Goal: Task Accomplishment & Management: Use online tool/utility

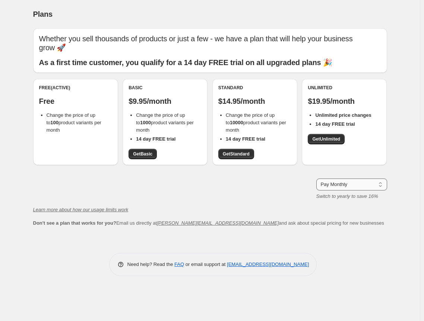
click at [359, 185] on select "Pay Monthly Pay Yearly (Save 16%)" at bounding box center [351, 185] width 71 height 12
click at [316, 179] on select "Pay Monthly Pay Yearly (Save 16%)" at bounding box center [351, 185] width 71 height 12
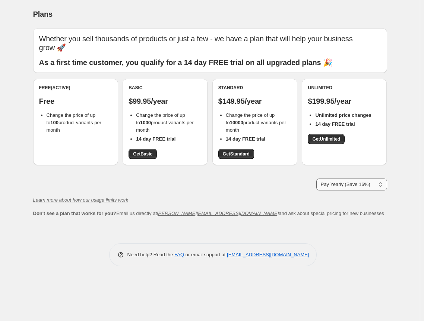
click at [343, 181] on select "Pay Monthly Pay Yearly (Save 16%)" at bounding box center [351, 185] width 71 height 12
select select "month"
click at [316, 179] on select "Pay Monthly Pay Yearly (Save 16%)" at bounding box center [351, 185] width 71 height 12
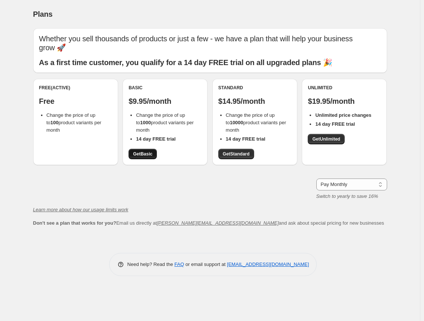
click at [146, 154] on span "Get Basic" at bounding box center [142, 154] width 19 height 6
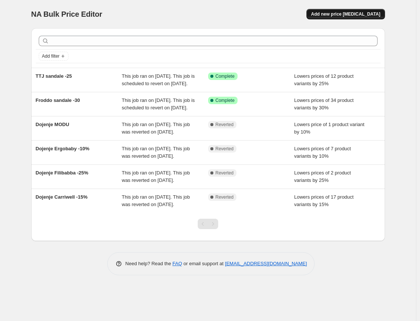
click at [360, 17] on span "Add new price [MEDICAL_DATA]" at bounding box center [345, 14] width 69 height 6
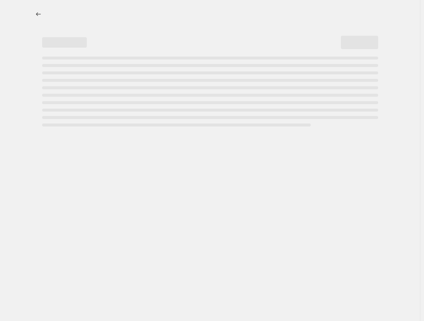
select select "percentage"
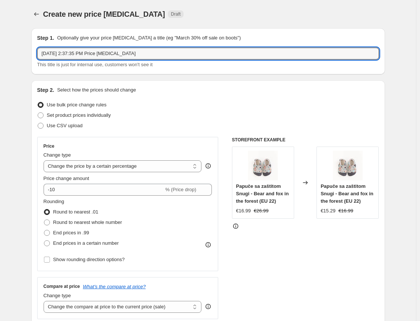
drag, startPoint x: 195, startPoint y: 51, endPoint x: -57, endPoint y: 65, distance: 252.0
click at [0, 65] on html "Home Settings Plans Skip to content Create new price change job. This page is r…" at bounding box center [210, 160] width 420 height 321
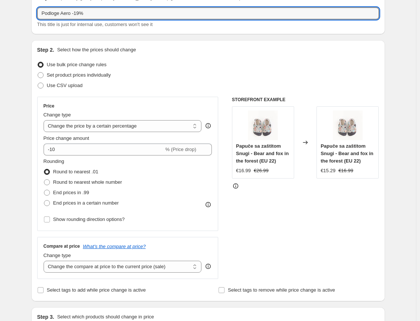
scroll to position [74, 0]
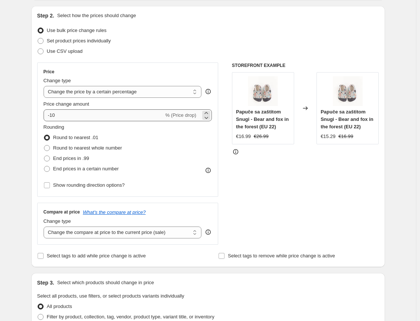
type input "Podloge Aero -19%"
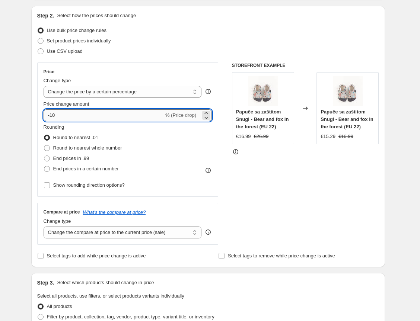
click at [92, 115] on input "-10" at bounding box center [104, 115] width 120 height 12
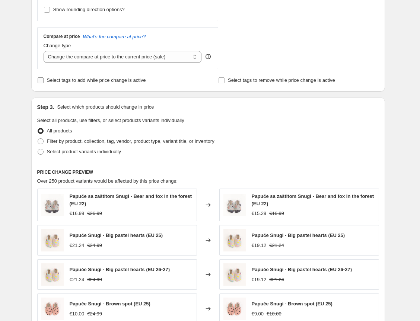
scroll to position [261, 0]
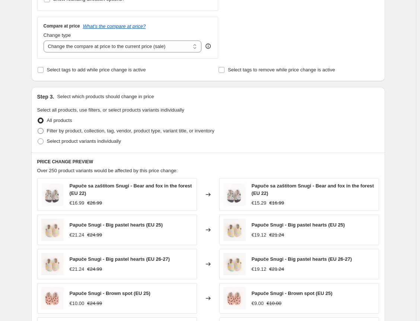
type input "-19"
click at [124, 132] on span "Filter by product, collection, tag, vendor, product type, variant title, or inv…" at bounding box center [131, 131] width 168 height 6
click at [38, 128] on input "Filter by product, collection, tag, vendor, product type, variant title, or inv…" at bounding box center [38, 128] width 0 height 0
radio input "true"
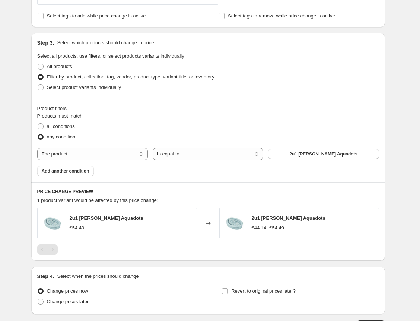
scroll to position [335, 0]
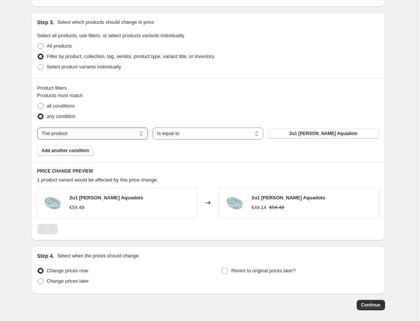
click at [113, 130] on select "The product The product's collection The product's tag The product's vendor The…" at bounding box center [92, 134] width 111 height 12
select select "vendor"
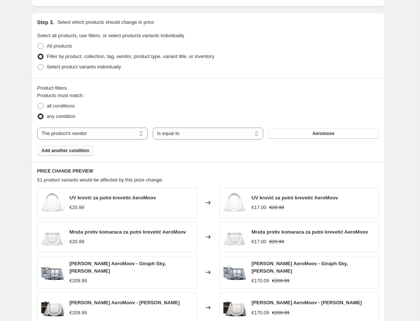
click at [72, 152] on span "Add another condition" at bounding box center [66, 151] width 48 height 6
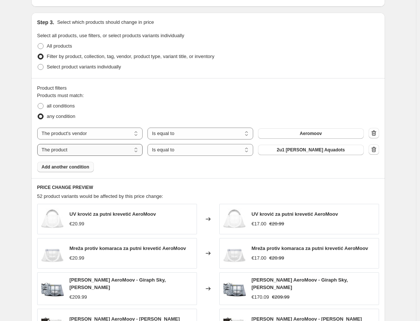
click at [132, 147] on select "The product The product's collection The product's tag The product's vendor The…" at bounding box center [90, 150] width 106 height 12
select select "collection"
click at [288, 148] on button "BRENDOVI" at bounding box center [311, 150] width 106 height 10
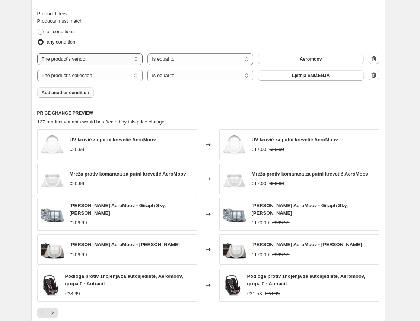
scroll to position [409, 0]
click at [74, 31] on span "all conditions" at bounding box center [61, 32] width 28 height 6
click at [38, 29] on input "all conditions" at bounding box center [38, 29] width 0 height 0
radio input "true"
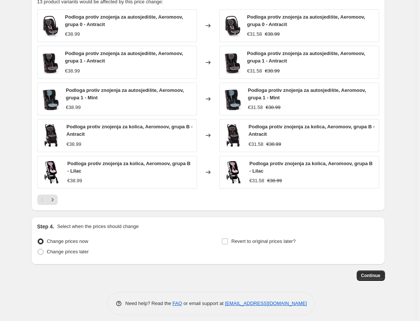
scroll to position [533, 0]
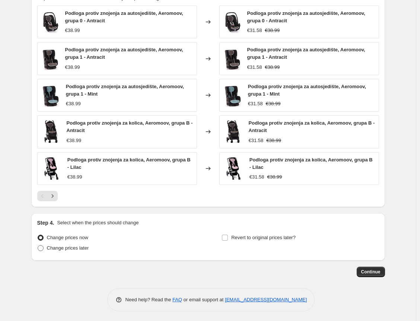
click at [77, 249] on span "Change prices later" at bounding box center [68, 248] width 42 height 6
click at [38, 246] on input "Change prices later" at bounding box center [38, 245] width 0 height 0
radio input "true"
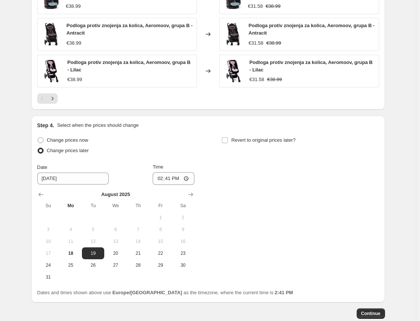
scroll to position [645, 0]
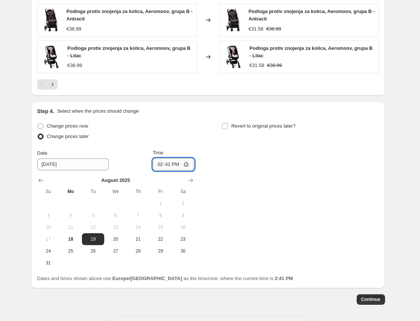
click at [171, 162] on input "14:41" at bounding box center [174, 164] width 42 height 13
click at [188, 162] on input "14:41" at bounding box center [174, 164] width 42 height 13
type input "08:00"
click at [185, 134] on div "Change prices later" at bounding box center [115, 136] width 157 height 10
click at [227, 126] on input "Revert to original prices later?" at bounding box center [225, 126] width 6 height 6
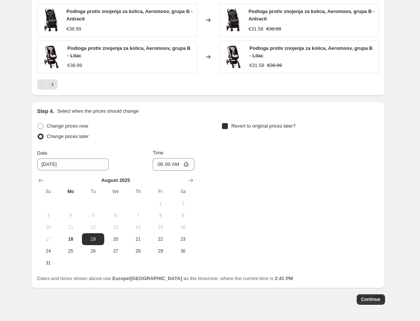
checkbox input "true"
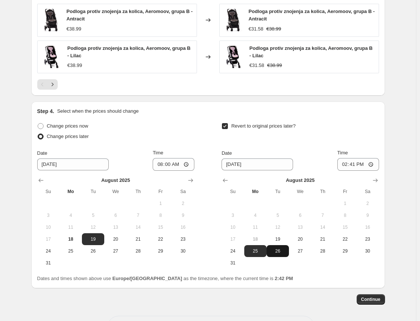
click at [278, 253] on span "26" at bounding box center [278, 251] width 16 height 6
click at [374, 250] on span "30" at bounding box center [367, 251] width 16 height 6
type input "8/30/2025"
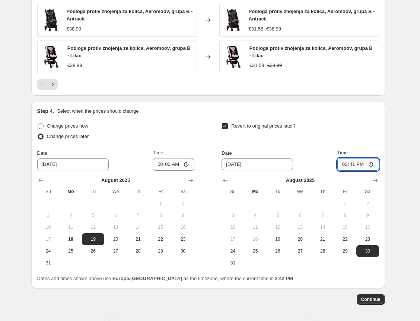
click at [354, 162] on input "14:41" at bounding box center [358, 164] width 42 height 13
click at [355, 163] on input "14:41" at bounding box center [358, 164] width 42 height 13
click at [373, 163] on input "14:41" at bounding box center [358, 164] width 42 height 13
type input "23:59"
click at [325, 134] on div "Revert to original prices later?" at bounding box center [299, 132] width 157 height 22
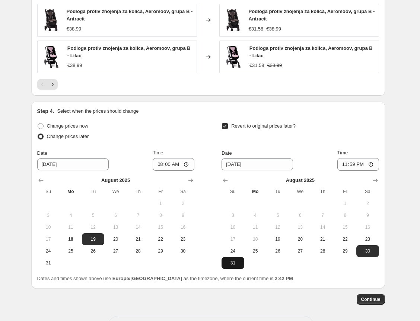
click at [227, 258] on button "31" at bounding box center [232, 263] width 22 height 12
type input "8/31/2025"
click at [367, 297] on span "Continue" at bounding box center [370, 300] width 19 height 6
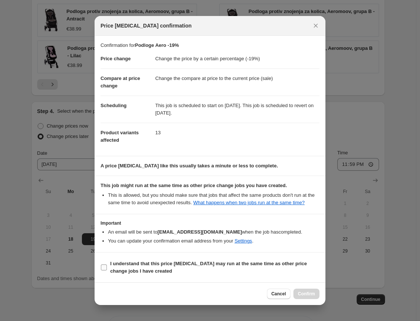
click at [191, 275] on span "I understand that this price change job may run at the same time as other price…" at bounding box center [214, 267] width 209 height 15
click at [107, 271] on input "I understand that this price change job may run at the same time as other price…" at bounding box center [104, 268] width 6 height 6
checkbox input "true"
click at [306, 296] on span "Confirm" at bounding box center [306, 294] width 17 height 6
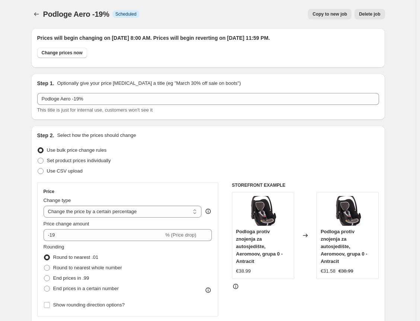
click at [335, 15] on span "Copy to new job" at bounding box center [329, 14] width 35 height 6
select select "percentage"
select select "vendor"
select select "collection"
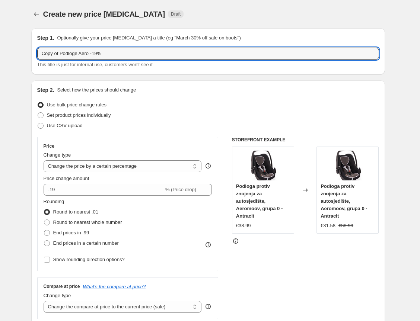
drag, startPoint x: 131, startPoint y: 54, endPoint x: 2, endPoint y: 49, distance: 129.3
type input "G"
type input "Filibabba -30%"
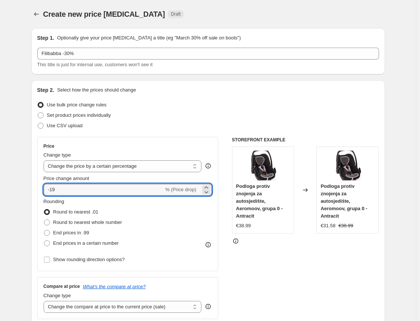
drag, startPoint x: 63, startPoint y: 190, endPoint x: 31, endPoint y: 192, distance: 32.4
type input "-30"
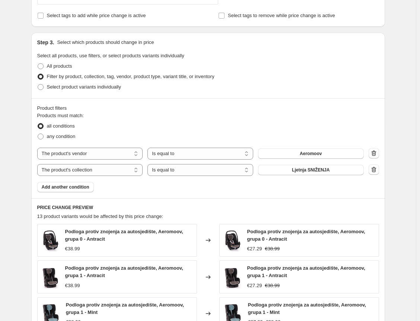
scroll to position [335, 0]
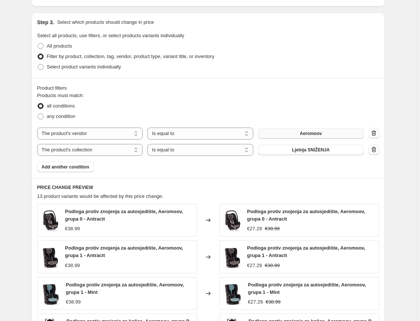
click at [315, 132] on span "Aeromoov" at bounding box center [311, 134] width 22 height 6
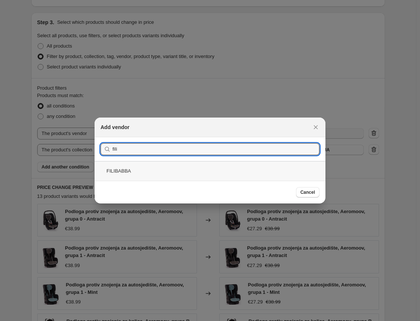
type input "fili"
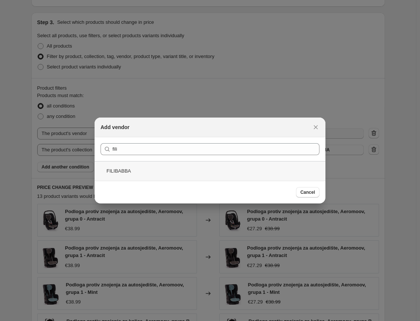
click at [143, 167] on div "FILIBABBA" at bounding box center [210, 171] width 231 height 20
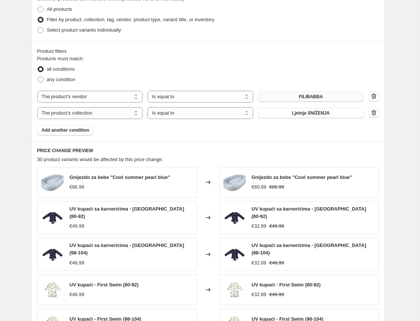
scroll to position [522, 0]
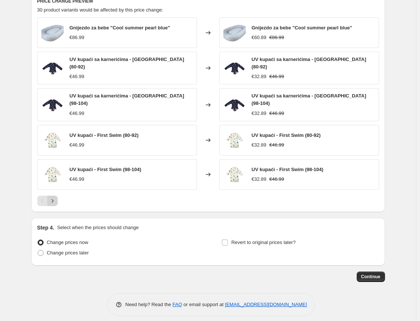
click at [53, 199] on icon "Next" at bounding box center [52, 200] width 2 height 3
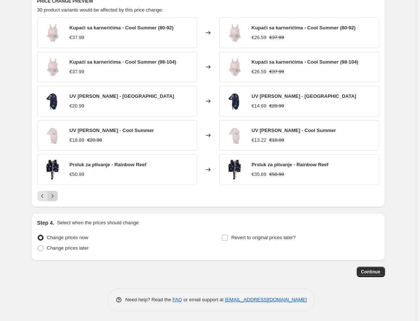
click at [53, 194] on icon "Next" at bounding box center [52, 195] width 2 height 3
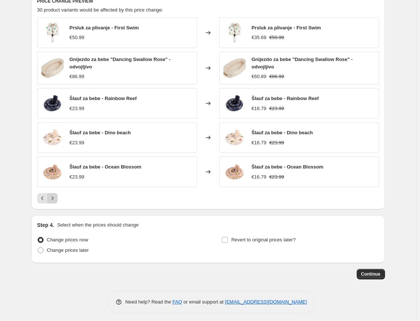
click at [54, 195] on icon "Next" at bounding box center [52, 198] width 7 height 7
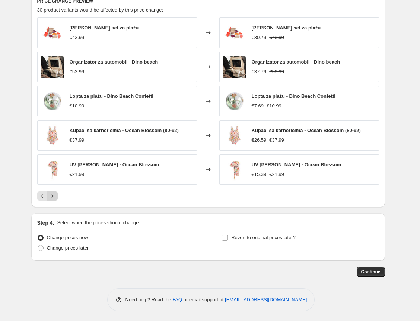
click at [53, 194] on icon "Next" at bounding box center [52, 195] width 2 height 3
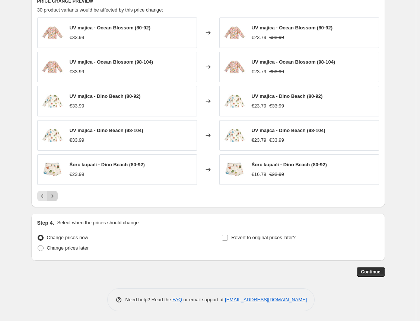
click at [53, 194] on icon "Next" at bounding box center [52, 195] width 2 height 3
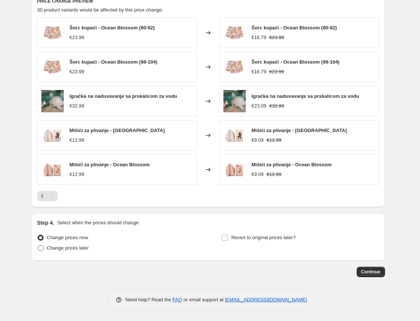
click at [73, 246] on span "Change prices later" at bounding box center [68, 248] width 42 height 6
click at [38, 246] on input "Change prices later" at bounding box center [38, 245] width 0 height 0
radio input "true"
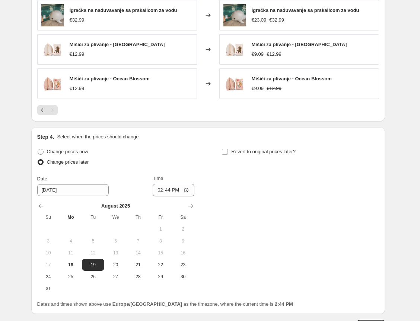
scroll to position [633, 0]
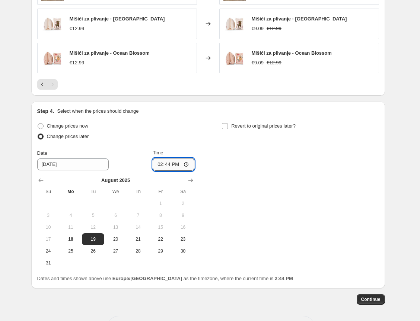
click at [191, 163] on input "14:44" at bounding box center [174, 164] width 42 height 13
type input "08:00"
click at [231, 125] on label "Revert to original prices later?" at bounding box center [258, 126] width 74 height 10
click at [228, 125] on input "Revert to original prices later?" at bounding box center [225, 126] width 6 height 6
checkbox input "true"
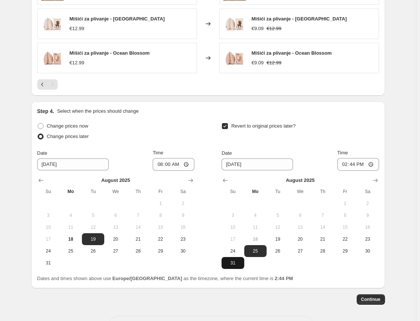
click at [235, 260] on span "31" at bounding box center [232, 263] width 16 height 6
type input "8/31/2025"
click at [362, 162] on input "14:44" at bounding box center [358, 164] width 42 height 13
click at [372, 162] on input "14:44" at bounding box center [358, 164] width 42 height 13
type input "23:59"
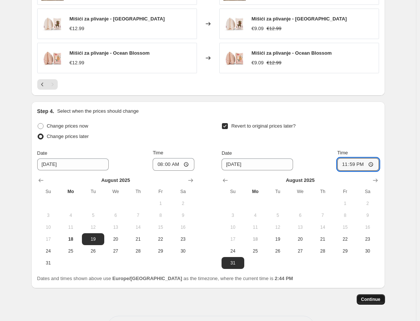
click at [373, 300] on span "Continue" at bounding box center [370, 300] width 19 height 6
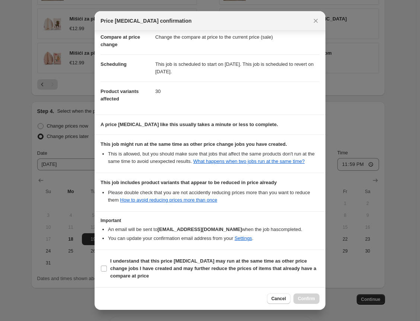
scroll to position [43, 0]
click at [105, 270] on input "I understand that this price change job may run at the same time as other price…" at bounding box center [104, 269] width 6 height 6
checkbox input "true"
click at [315, 22] on icon "Close" at bounding box center [316, 21] width 4 height 4
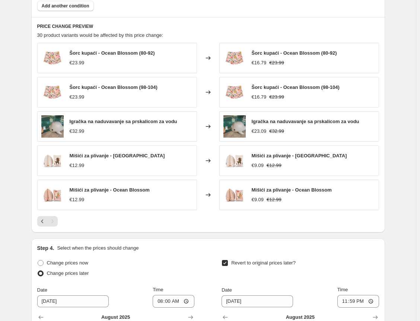
scroll to position [484, 0]
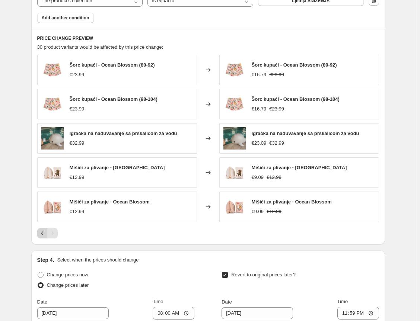
click at [43, 233] on icon "Previous" at bounding box center [42, 233] width 7 height 7
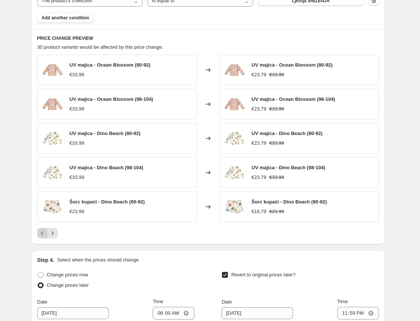
click at [43, 233] on icon "Previous" at bounding box center [42, 233] width 7 height 7
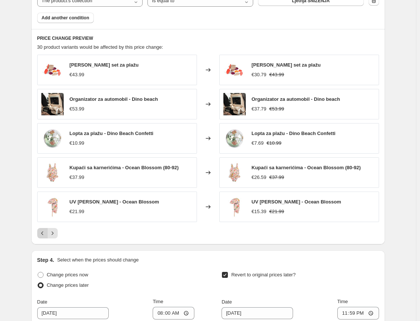
click at [43, 233] on icon "Previous" at bounding box center [42, 233] width 7 height 7
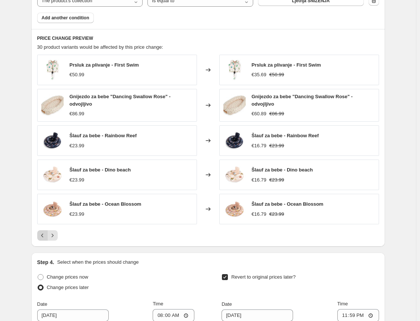
click at [43, 233] on icon "Previous" at bounding box center [42, 235] width 7 height 7
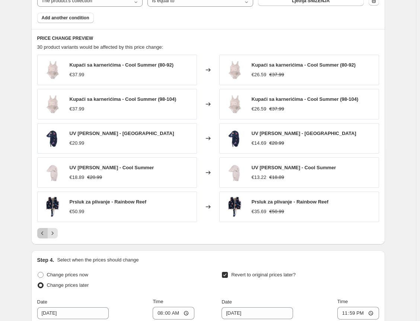
click at [43, 233] on icon "Previous" at bounding box center [42, 233] width 7 height 7
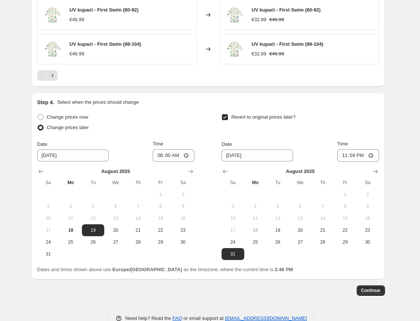
scroll to position [661, 0]
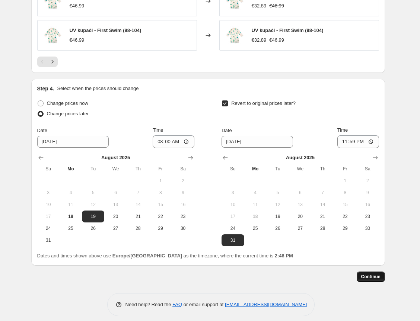
click at [377, 274] on span "Continue" at bounding box center [370, 277] width 19 height 6
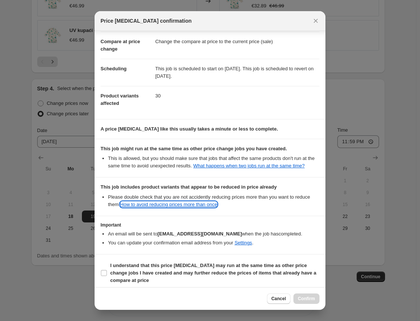
scroll to position [43, 0]
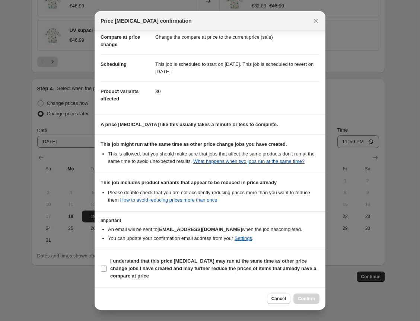
drag, startPoint x: 112, startPoint y: 266, endPoint x: 119, endPoint y: 267, distance: 6.5
click at [112, 266] on b "I understand that this price change job may run at the same time as other price…" at bounding box center [213, 268] width 206 height 20
click at [107, 266] on input "I understand that this price change job may run at the same time as other price…" at bounding box center [104, 269] width 6 height 6
checkbox input "true"
click at [280, 299] on span "Cancel" at bounding box center [278, 299] width 15 height 6
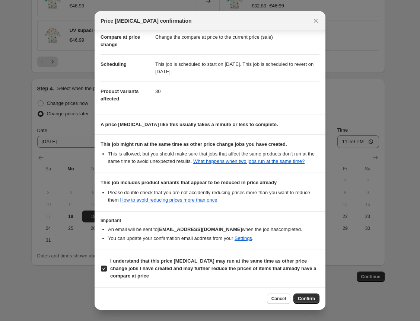
scroll to position [661, 0]
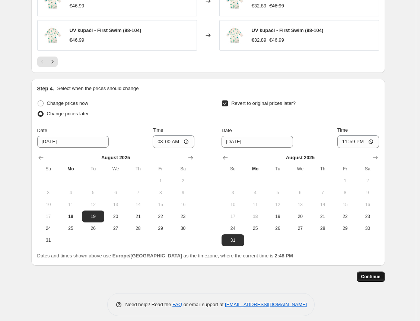
click at [369, 275] on button "Continue" at bounding box center [371, 277] width 28 height 10
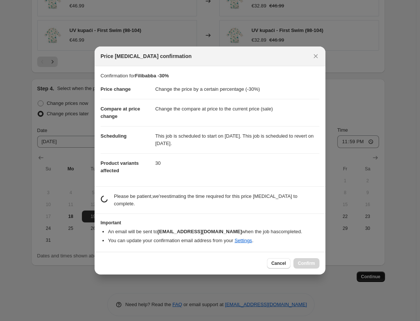
scroll to position [0, 0]
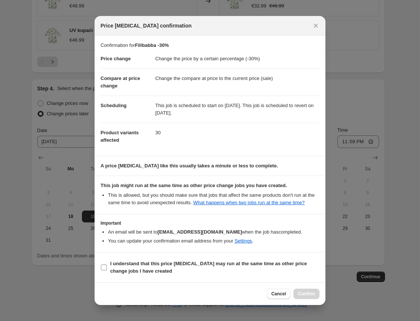
click at [106, 270] on input "I understand that this price change job may run at the same time as other price…" at bounding box center [104, 268] width 6 height 6
checkbox input "true"
click at [303, 297] on span "Confirm" at bounding box center [306, 294] width 17 height 6
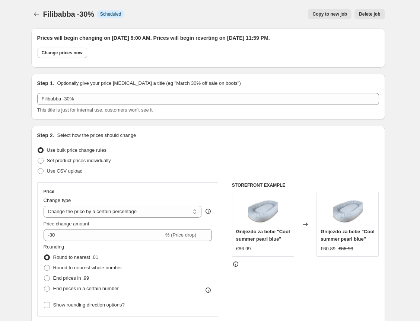
click at [324, 13] on span "Copy to new job" at bounding box center [329, 14] width 35 height 6
select select "percentage"
select select "vendor"
select select "collection"
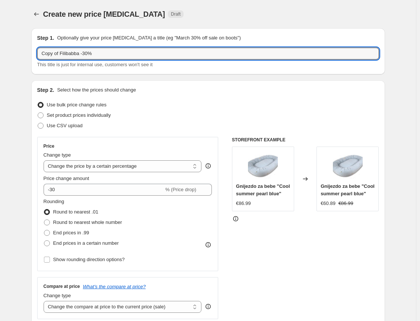
drag, startPoint x: 127, startPoint y: 54, endPoint x: -66, endPoint y: 58, distance: 192.9
click at [0, 58] on html "Home Settings Plans Skip to content Create new price change job. This page is r…" at bounding box center [210, 160] width 420 height 321
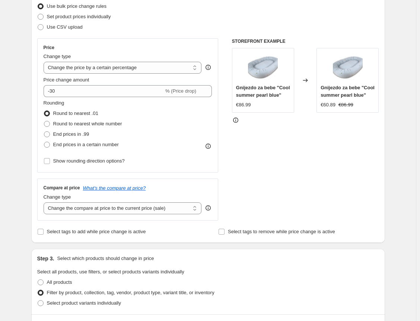
scroll to position [112, 0]
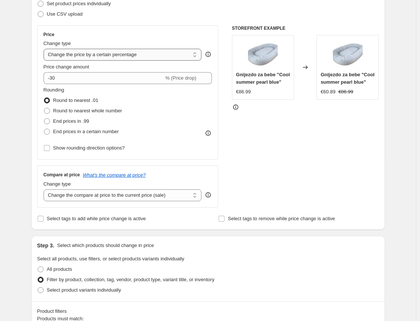
type input "Snugi AQUA -20%"
click at [198, 54] on select "Change the price to a certain amount Change the price by a certain amount Chang…" at bounding box center [123, 55] width 158 height 12
select select "to"
click at [45, 49] on select "Change the price to a certain amount Change the price by a certain amount Chang…" at bounding box center [123, 55] width 158 height 12
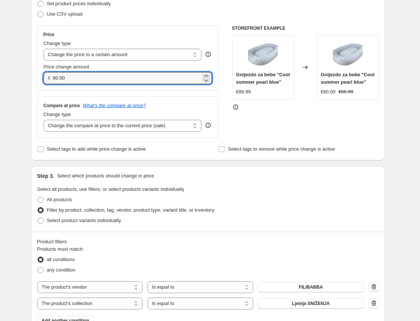
drag, startPoint x: 89, startPoint y: 79, endPoint x: 25, endPoint y: 80, distance: 64.1
click at [25, 80] on div "Create new price change job. This page is ready Create new price change job Dra…" at bounding box center [208, 277] width 372 height 779
type input "21.59"
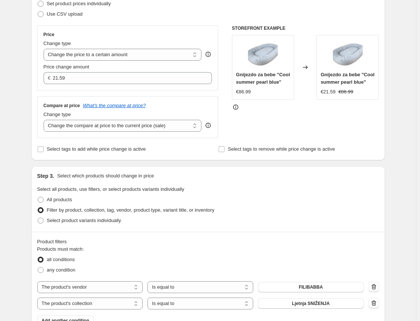
click at [29, 100] on div "Step 1. Optionally give your price change job a title (eg "March 30% off sale o…" at bounding box center [205, 267] width 360 height 712
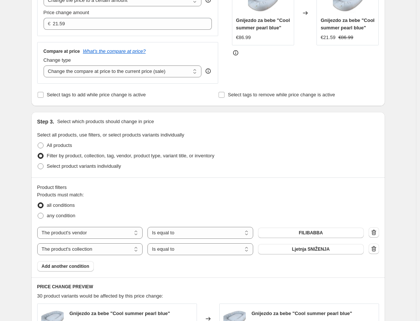
scroll to position [186, 0]
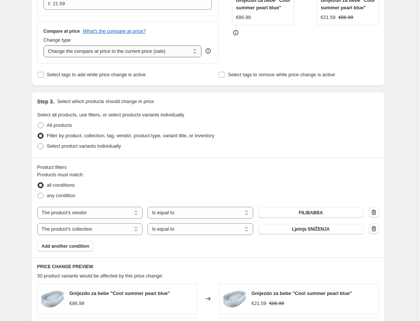
click at [200, 51] on select "Change the compare at price to the current price (sale) Change the compare at p…" at bounding box center [123, 51] width 158 height 12
click at [188, 51] on select "Change the compare at price to the current price (sale) Change the compare at p…" at bounding box center [123, 51] width 158 height 12
select select "to"
click at [45, 45] on select "Change the compare at price to the current price (sale) Change the compare at p…" at bounding box center [123, 51] width 158 height 12
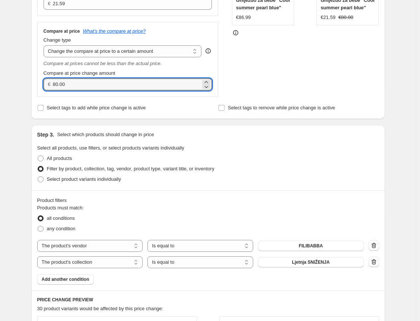
drag, startPoint x: 112, startPoint y: 84, endPoint x: -24, endPoint y: 86, distance: 135.9
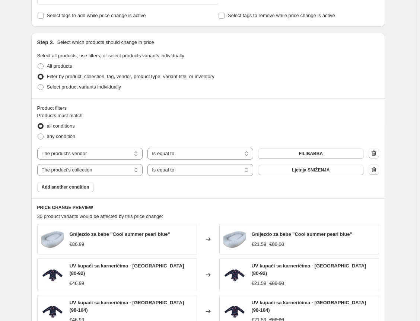
scroll to position [335, 0]
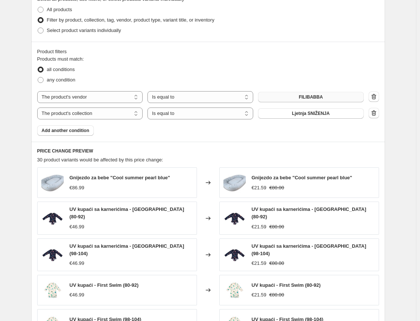
type input "26.99"
click at [326, 96] on button "FILIBABBA" at bounding box center [311, 97] width 106 height 10
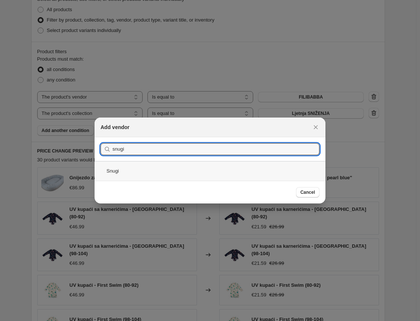
type input "snugi"
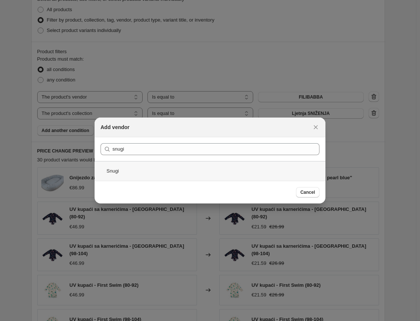
click at [123, 172] on div "Snugi" at bounding box center [210, 171] width 231 height 20
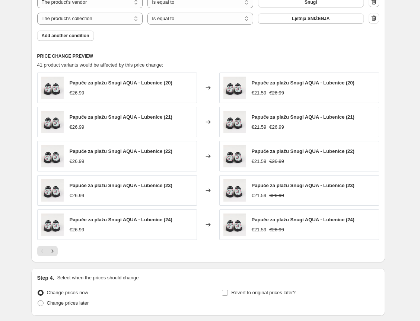
scroll to position [447, 0]
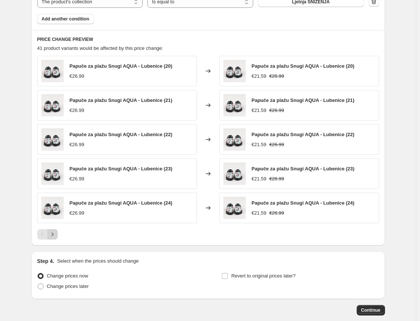
click at [56, 233] on icon "Next" at bounding box center [52, 234] width 7 height 7
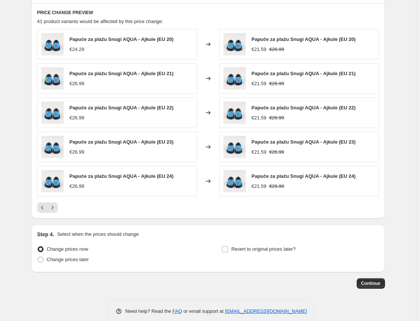
scroll to position [485, 0]
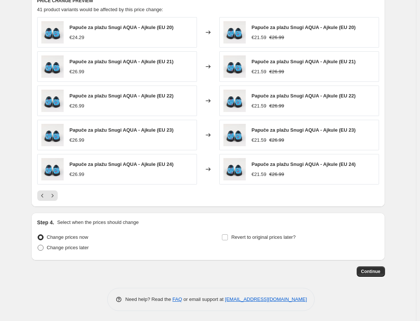
click at [77, 245] on span "Change prices later" at bounding box center [68, 248] width 42 height 6
click at [38, 245] on input "Change prices later" at bounding box center [38, 245] width 0 height 0
radio input "true"
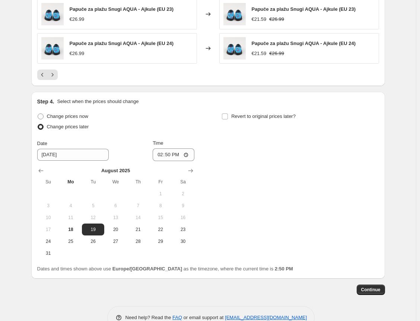
scroll to position [624, 0]
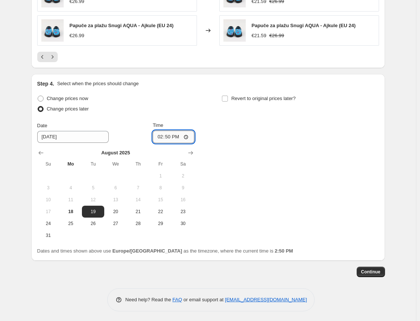
click at [189, 135] on input "14:50" at bounding box center [174, 137] width 42 height 13
type input "08:00"
click at [207, 117] on div "Change prices now Change prices later Date 8/19/2025 Time 08:00 August 2025 Su …" at bounding box center [208, 167] width 342 height 148
click at [231, 95] on label "Revert to original prices later?" at bounding box center [258, 98] width 74 height 10
click at [228, 96] on input "Revert to original prices later?" at bounding box center [225, 99] width 6 height 6
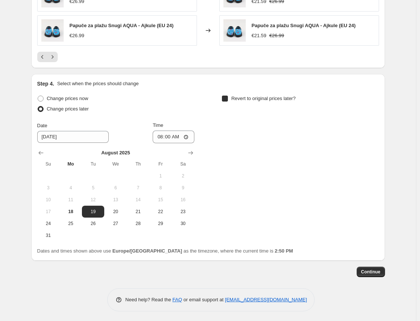
checkbox input "true"
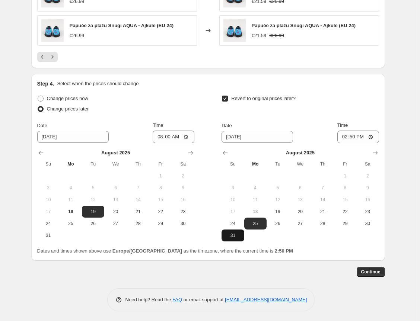
click at [235, 233] on span "31" at bounding box center [232, 236] width 16 height 6
type input "8/31/2025"
click at [373, 136] on input "14:50" at bounding box center [358, 137] width 42 height 13
type input "23:59"
click at [373, 271] on span "Continue" at bounding box center [370, 272] width 19 height 6
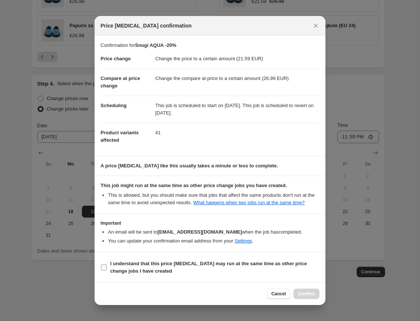
click at [102, 271] on input "I understand that this price change job may run at the same time as other price…" at bounding box center [104, 268] width 6 height 6
checkbox input "true"
click at [301, 297] on span "Confirm" at bounding box center [306, 294] width 17 height 6
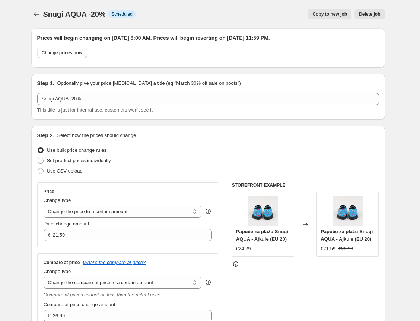
click at [331, 13] on span "Copy to new job" at bounding box center [329, 14] width 35 height 6
select select "to"
select select "vendor"
select select "collection"
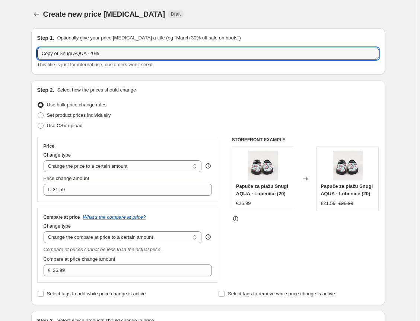
drag, startPoint x: 119, startPoint y: 54, endPoint x: 34, endPoint y: 54, distance: 86.0
click at [34, 54] on div "Step 1. Optionally give your price change job a title (eg "March 30% off sale o…" at bounding box center [208, 51] width 354 height 46
type input "Vreca za spavanje -13%"
click at [98, 113] on span "Set product prices individually" at bounding box center [79, 115] width 64 height 6
click at [38, 113] on input "Set product prices individually" at bounding box center [38, 112] width 0 height 0
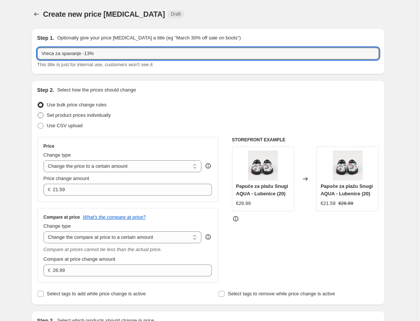
radio input "true"
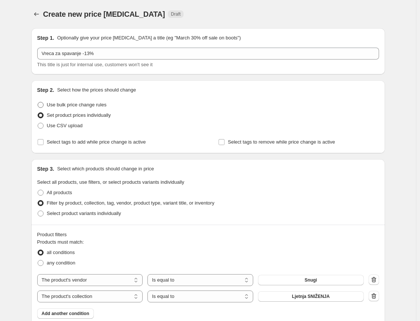
click at [98, 105] on span "Use bulk price change rules" at bounding box center [77, 105] width 60 height 6
click at [38, 102] on input "Use bulk price change rules" at bounding box center [38, 102] width 0 height 0
radio input "true"
select select "to"
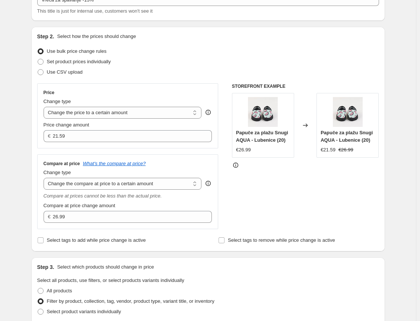
scroll to position [74, 0]
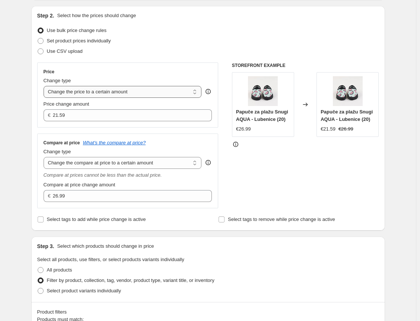
click at [163, 91] on select "Change the price to a certain amount Change the price by a certain amount Chang…" at bounding box center [123, 92] width 158 height 12
click at [291, 171] on div "STOREFRONT EXAMPLE Papuče za plažu Snugi AQUA - Lubenice (20) €26.99 Changed to…" at bounding box center [305, 136] width 147 height 146
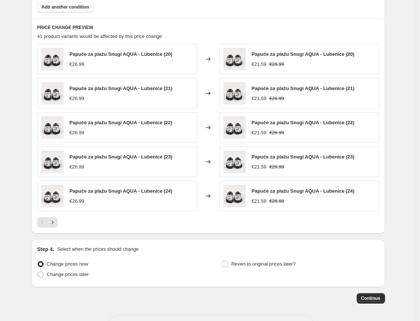
scroll to position [485, 0]
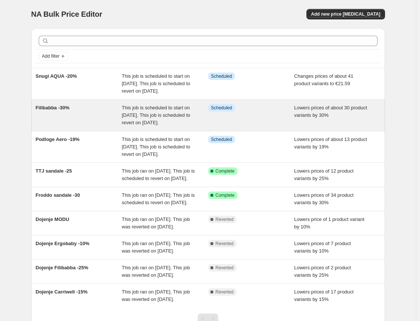
click at [275, 126] on div "Info Scheduled" at bounding box center [251, 115] width 86 height 22
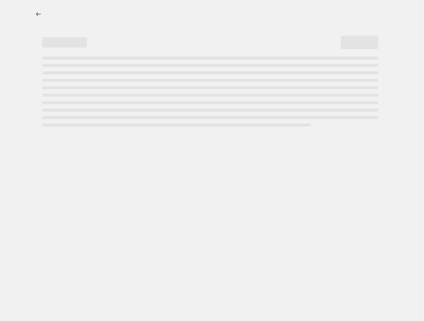
select select "percentage"
select select "vendor"
select select "collection"
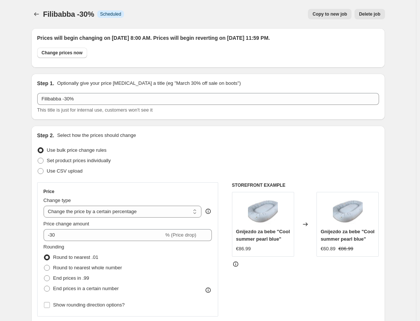
click at [331, 13] on span "Copy to new job" at bounding box center [329, 14] width 35 height 6
select select "percentage"
select select "vendor"
select select "collection"
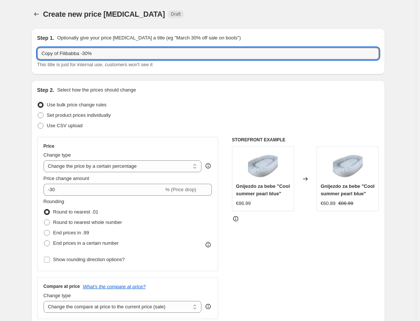
drag, startPoint x: 123, startPoint y: 56, endPoint x: -95, endPoint y: 55, distance: 218.5
click at [0, 55] on html "Home Settings Plans Skip to content Create new price change job. This page is r…" at bounding box center [210, 160] width 420 height 321
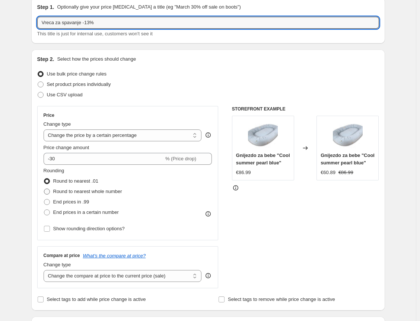
scroll to position [74, 0]
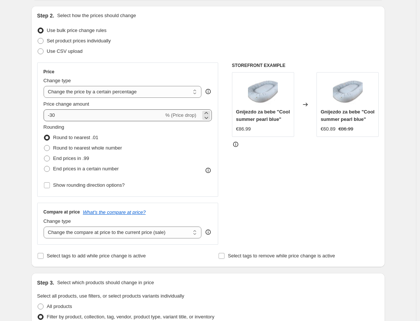
type input "Vreca za spavanje -13%"
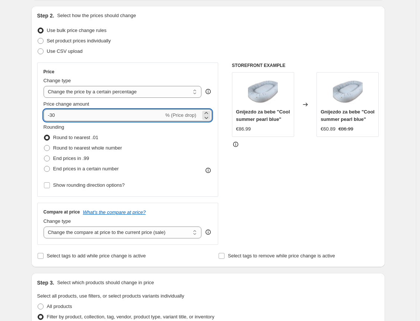
drag, startPoint x: 73, startPoint y: 116, endPoint x: 52, endPoint y: 115, distance: 21.2
click at [52, 115] on input "-30" at bounding box center [104, 115] width 120 height 12
type input "-13"
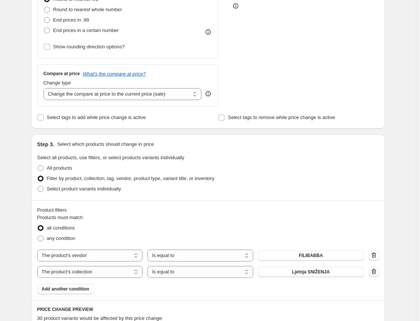
scroll to position [223, 0]
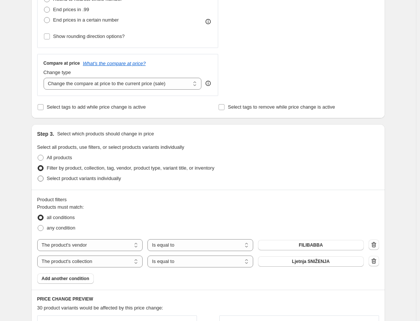
click at [77, 177] on span "Select product variants individually" at bounding box center [84, 179] width 74 height 6
click at [38, 176] on input "Select product variants individually" at bounding box center [38, 176] width 0 height 0
radio input "true"
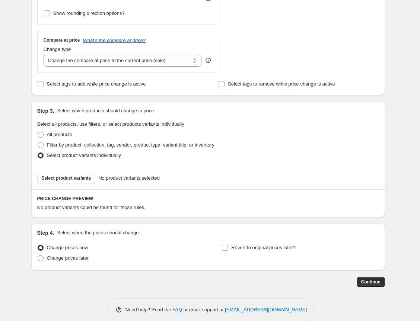
scroll to position [257, 0]
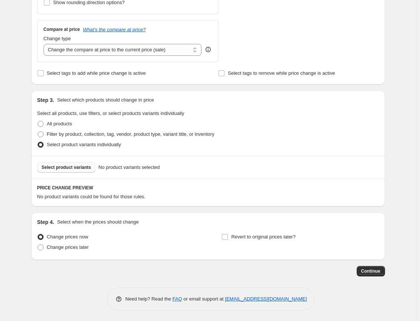
click at [83, 168] on span "Select product variants" at bounding box center [67, 168] width 50 height 6
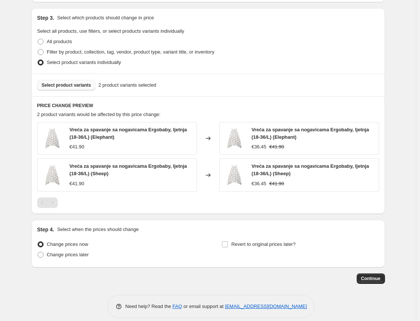
scroll to position [347, 0]
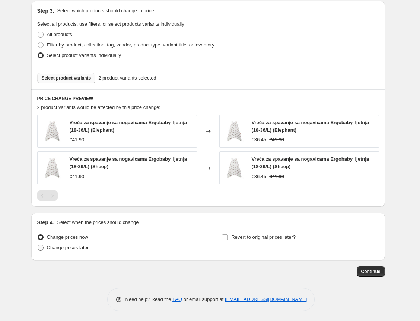
click at [88, 247] on span "Change prices later" at bounding box center [68, 248] width 42 height 6
click at [38, 245] on input "Change prices later" at bounding box center [38, 245] width 0 height 0
radio input "true"
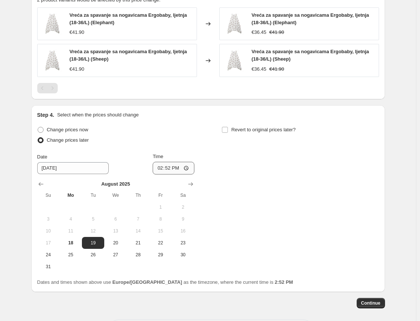
scroll to position [458, 0]
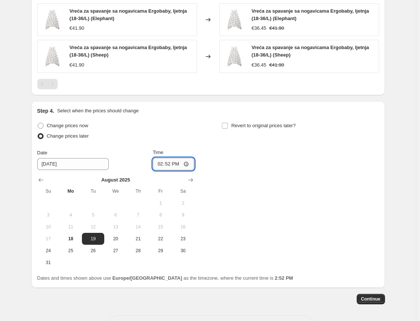
click at [190, 163] on input "14:52" at bounding box center [174, 164] width 42 height 13
type input "08:00"
click at [265, 126] on span "Revert to original prices later?" at bounding box center [263, 126] width 64 height 6
click at [228, 126] on input "Revert to original prices later?" at bounding box center [225, 126] width 6 height 6
checkbox input "true"
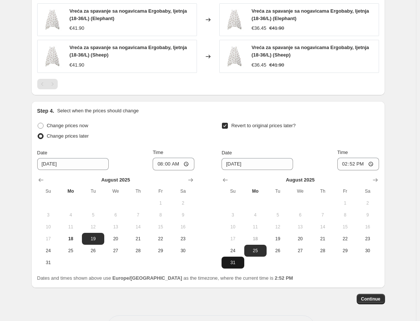
click at [237, 260] on span "31" at bounding box center [232, 263] width 16 height 6
type input "8/31/2025"
click at [372, 165] on input "14:52" at bounding box center [358, 164] width 42 height 13
type input "23:59"
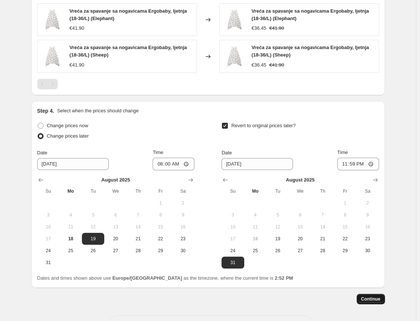
click at [378, 299] on span "Continue" at bounding box center [370, 299] width 19 height 6
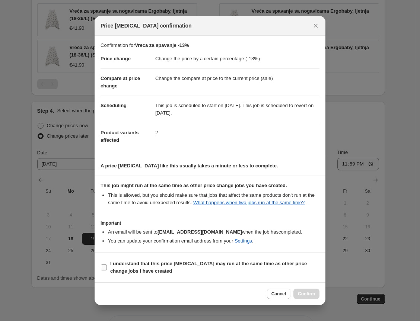
click at [213, 262] on label "I understand that this price change job may run at the same time as other price…" at bounding box center [210, 268] width 219 height 18
click at [107, 265] on input "I understand that this price change job may run at the same time as other price…" at bounding box center [104, 268] width 6 height 6
checkbox input "true"
click at [304, 297] on span "Confirm" at bounding box center [306, 294] width 17 height 6
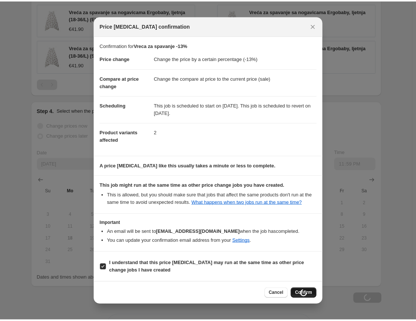
scroll to position [458, 0]
